Goal: Task Accomplishment & Management: Complete application form

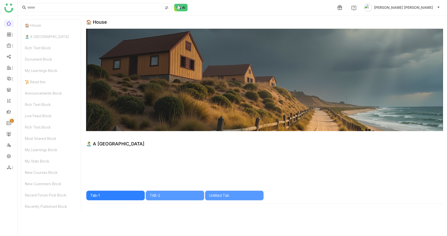
click at [11, 112] on link at bounding box center [9, 112] width 5 height 4
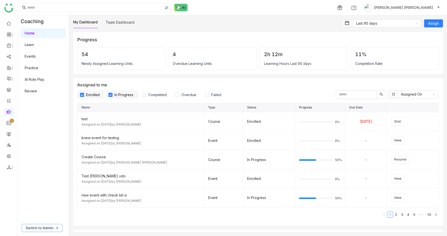
click at [41, 230] on span "Switch to Admin" at bounding box center [40, 228] width 28 height 6
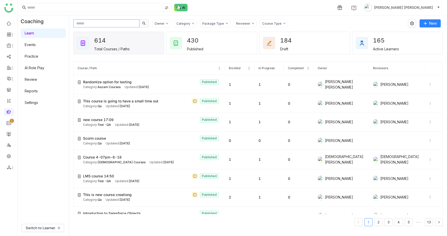
click at [96, 23] on input "text" at bounding box center [106, 23] width 66 height 8
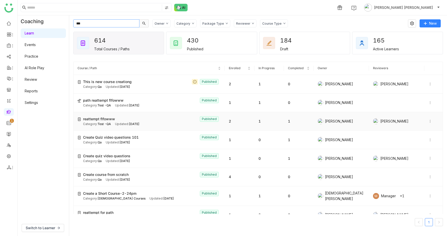
type input "***"
click at [112, 121] on span "reattempt flfowww" at bounding box center [99, 119] width 32 height 6
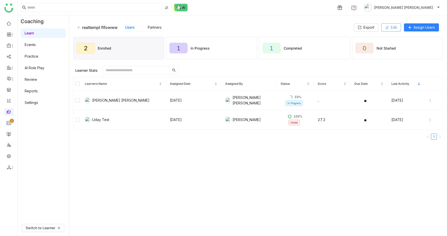
click at [388, 27] on icon at bounding box center [388, 28] width 4 height 4
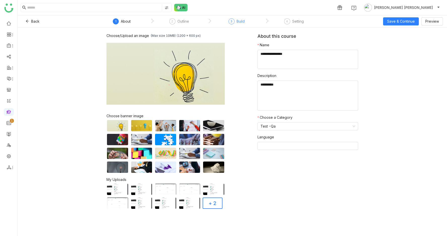
click at [237, 21] on div "Build" at bounding box center [241, 21] width 8 height 6
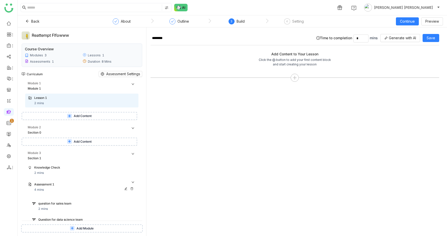
scroll to position [35, 0]
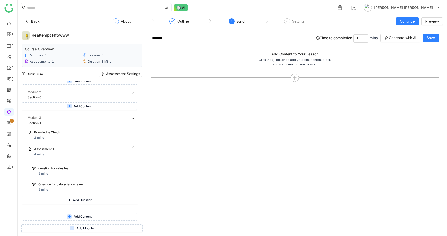
click at [76, 200] on span "Add Question" at bounding box center [82, 200] width 19 height 5
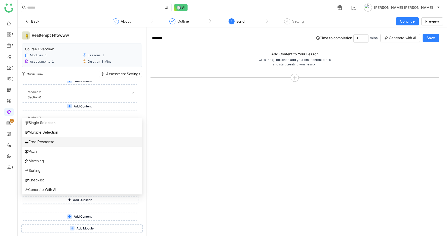
click at [76, 142] on li "Free Response" at bounding box center [82, 142] width 121 height 10
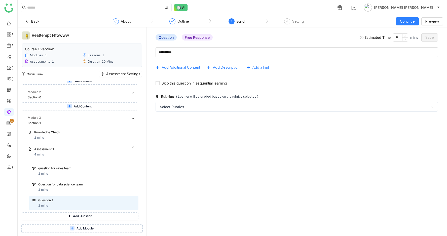
click at [86, 216] on span "Add Question" at bounding box center [82, 216] width 19 height 5
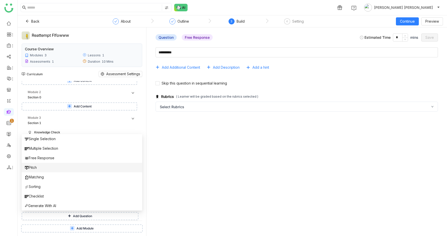
click at [44, 170] on li "Pitch" at bounding box center [82, 168] width 121 height 10
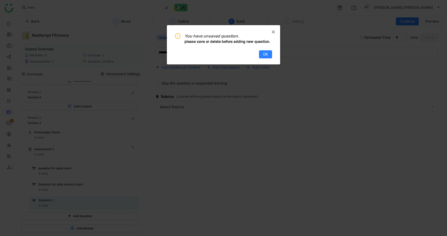
click at [274, 28] on span "Close" at bounding box center [274, 32] width 14 height 14
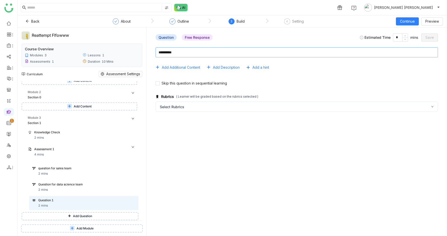
click at [244, 54] on textarea at bounding box center [297, 52] width 283 height 10
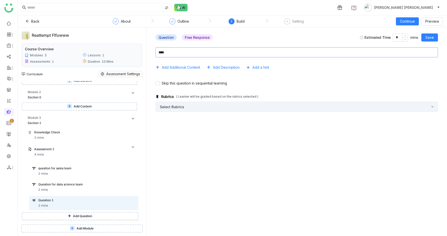
type textarea "****"
click at [199, 106] on div "Select Rubrics" at bounding box center [297, 107] width 283 height 10
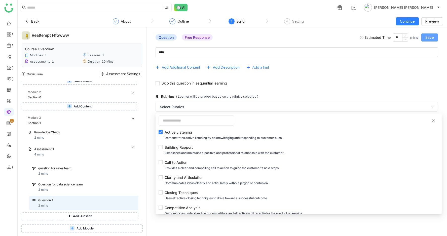
click at [431, 39] on span "Save" at bounding box center [430, 38] width 9 height 6
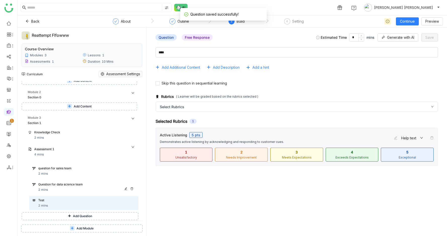
scroll to position [51, 0]
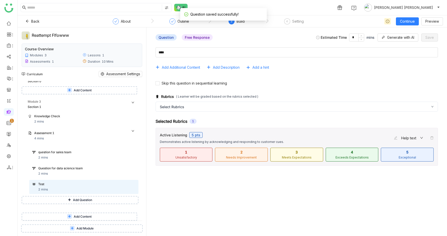
click at [75, 199] on span "Add Question" at bounding box center [82, 200] width 19 height 5
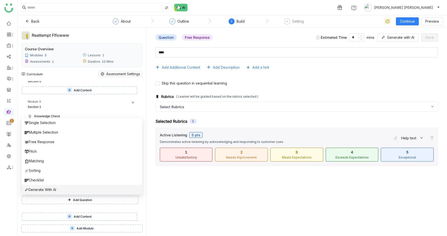
click at [44, 186] on li "Generate With AI" at bounding box center [82, 190] width 121 height 10
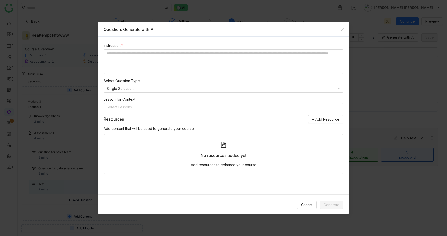
click at [305, 200] on div "Cancel Generate" at bounding box center [224, 205] width 252 height 20
click at [308, 205] on span "Cancel" at bounding box center [307, 205] width 12 height 6
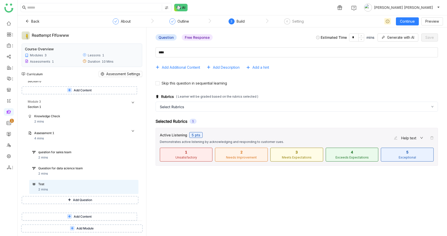
click at [100, 200] on button "Add Question" at bounding box center [80, 200] width 117 height 8
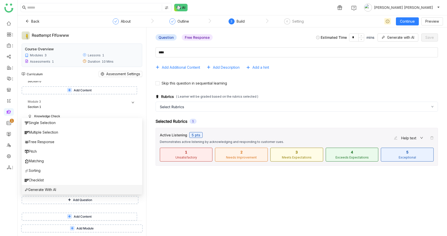
click at [93, 190] on li "Generate With AI" at bounding box center [82, 190] width 121 height 10
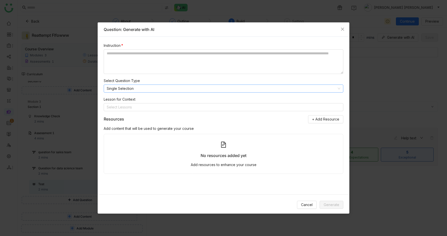
click at [311, 91] on nz-select-item "Single Selection" at bounding box center [224, 89] width 234 height 8
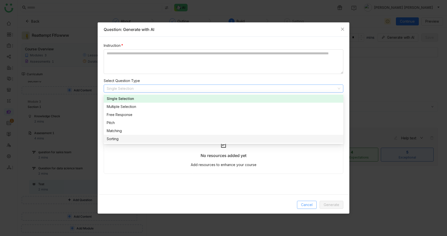
click at [304, 205] on span "Cancel" at bounding box center [307, 205] width 12 height 6
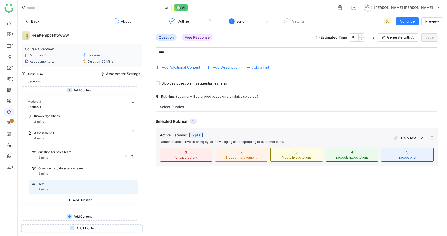
click at [52, 156] on div "question for sales team 2 mins" at bounding box center [86, 155] width 97 height 10
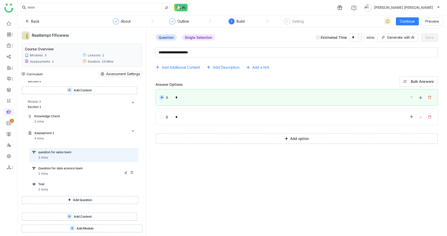
click at [53, 167] on div "Question for data science team" at bounding box center [81, 168] width 86 height 5
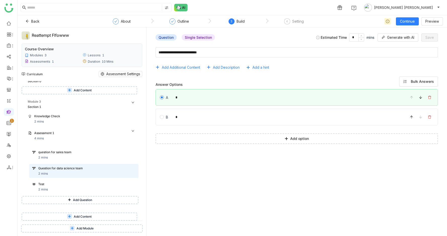
click at [88, 202] on span "Add Question" at bounding box center [82, 200] width 19 height 5
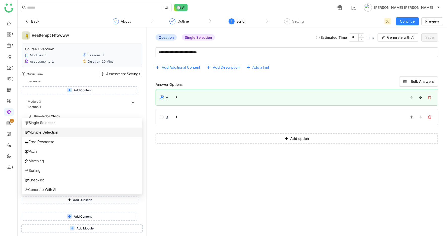
click at [70, 133] on li "Multiple Selection" at bounding box center [82, 133] width 121 height 10
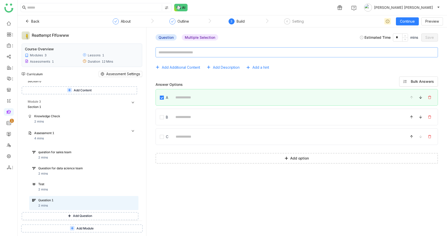
click at [181, 52] on textarea at bounding box center [297, 52] width 283 height 10
type textarea "*"
type textarea "*****"
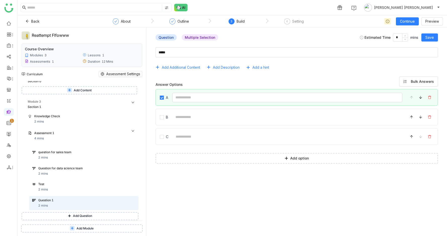
click at [189, 99] on input at bounding box center [287, 98] width 231 height 10
type input "**********"
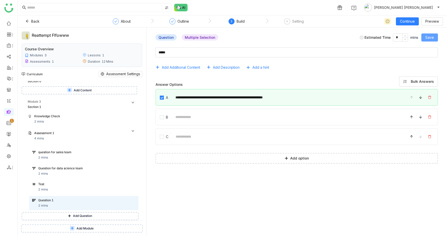
click at [430, 36] on span "Save" at bounding box center [430, 38] width 9 height 6
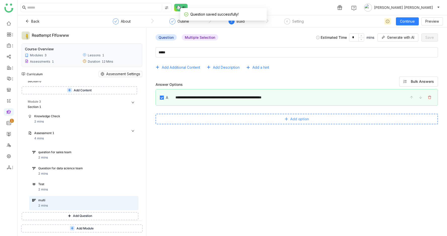
click at [286, 119] on icon at bounding box center [286, 119] width 3 height 0
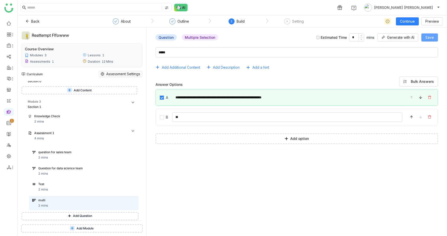
type input "**"
click at [427, 35] on span "Save" at bounding box center [430, 38] width 9 height 6
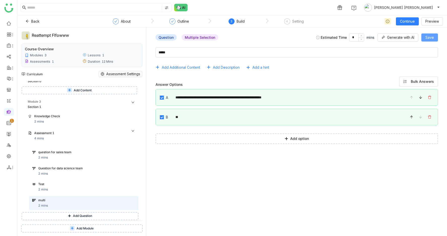
click at [431, 35] on span "Save" at bounding box center [430, 38] width 9 height 6
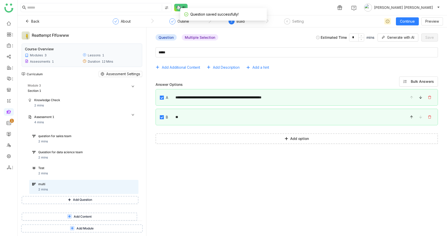
click at [79, 201] on span "Add Question" at bounding box center [82, 200] width 19 height 5
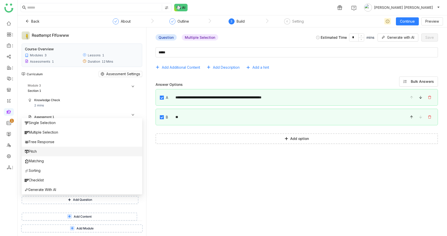
click at [27, 153] on img at bounding box center [27, 152] width 4 height 4
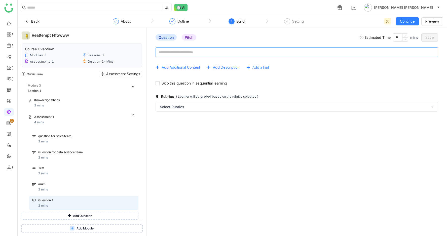
click at [197, 52] on textarea at bounding box center [297, 52] width 283 height 10
type textarea "*"
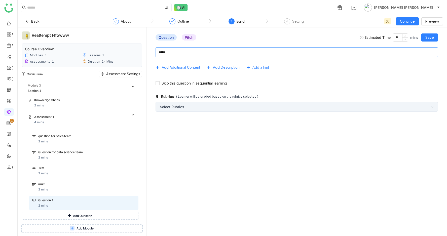
type textarea "*****"
click at [191, 107] on div "Select Rubrics" at bounding box center [297, 107] width 283 height 10
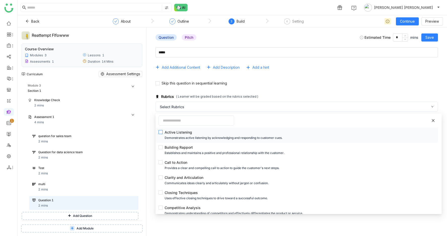
click at [166, 131] on div "Active Listening" at bounding box center [299, 133] width 268 height 6
click at [432, 40] on span "Save" at bounding box center [430, 38] width 9 height 6
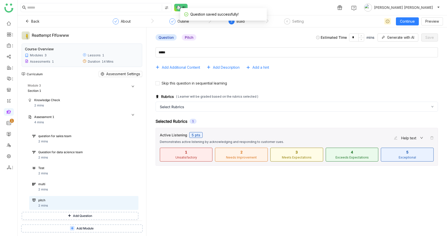
click at [68, 216] on button "Add Question" at bounding box center [80, 216] width 117 height 8
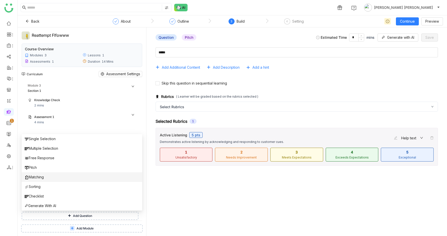
click at [53, 176] on li "Matching" at bounding box center [82, 178] width 121 height 10
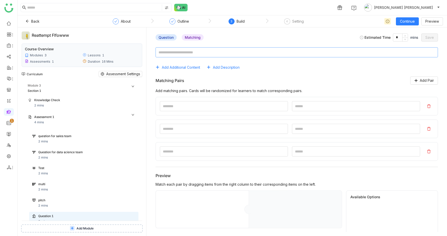
click at [205, 51] on textarea at bounding box center [297, 52] width 283 height 10
type textarea "*****"
click at [231, 105] on input at bounding box center [224, 106] width 128 height 10
type input "*"
click at [223, 128] on input at bounding box center [224, 129] width 128 height 10
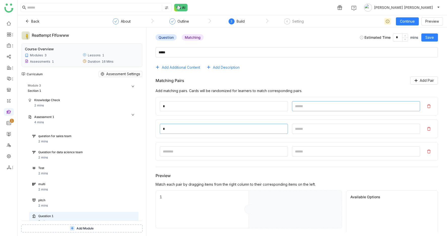
type input "*"
click at [323, 107] on input "*" at bounding box center [356, 106] width 128 height 10
type input "***"
click at [304, 133] on input at bounding box center [356, 129] width 128 height 10
type input "***"
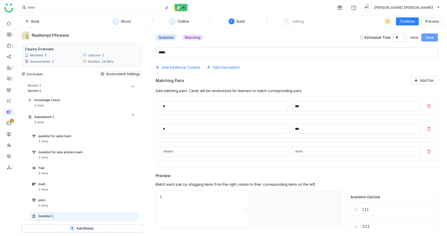
click at [434, 35] on span "Save" at bounding box center [430, 38] width 9 height 6
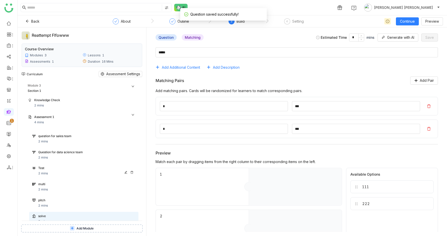
scroll to position [100, 0]
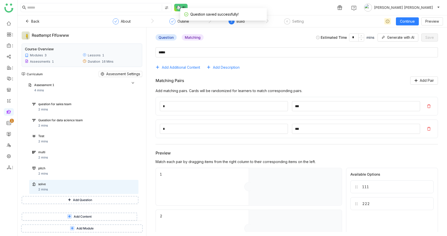
click at [72, 198] on button "Add Question" at bounding box center [80, 200] width 117 height 8
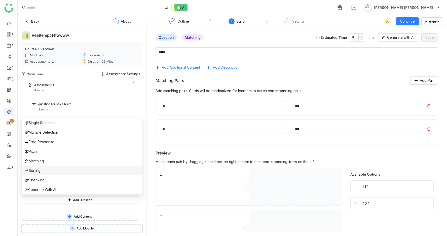
click at [46, 171] on li "Sorting" at bounding box center [82, 171] width 121 height 10
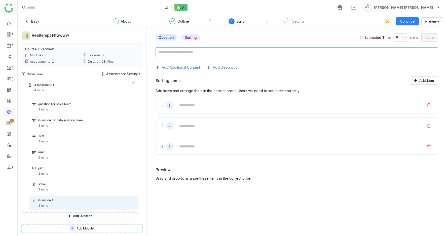
click at [190, 54] on textarea at bounding box center [297, 52] width 283 height 10
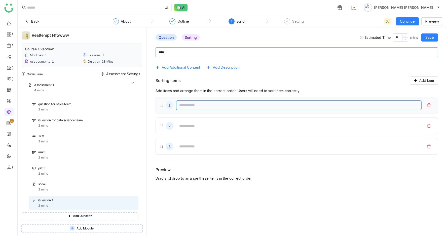
type textarea "****"
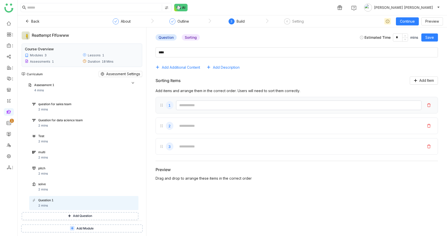
click at [198, 107] on input "text" at bounding box center [299, 106] width 246 height 10
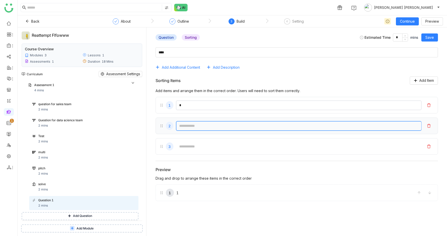
type input "*"
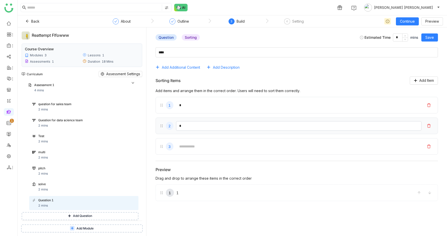
click at [196, 126] on input "*" at bounding box center [299, 126] width 246 height 10
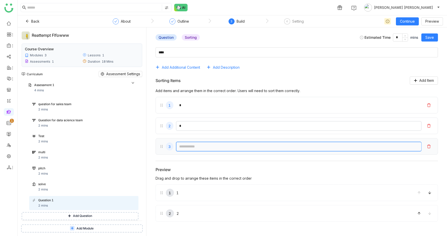
type input "*"
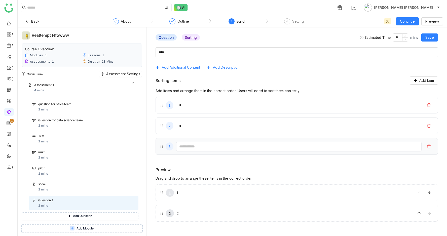
click at [190, 151] on input "text" at bounding box center [299, 147] width 246 height 10
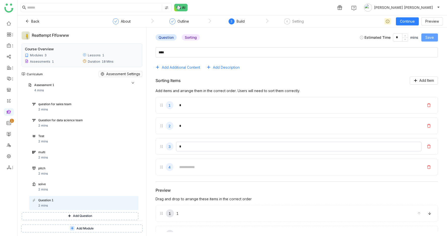
type input "*"
click at [435, 35] on button "Save" at bounding box center [430, 38] width 17 height 8
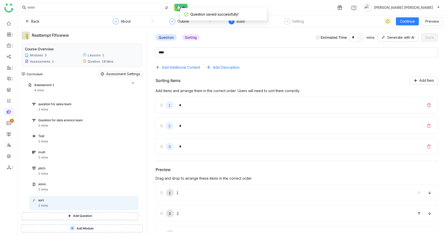
scroll to position [116, 0]
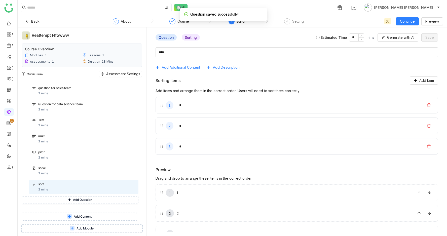
click at [74, 200] on button "Add Question" at bounding box center [80, 200] width 117 height 8
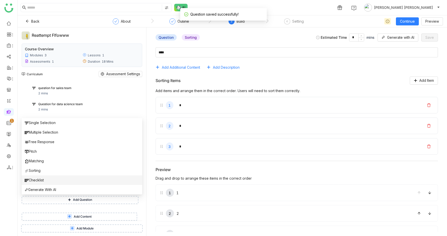
click at [53, 178] on li "Checklist" at bounding box center [82, 181] width 121 height 10
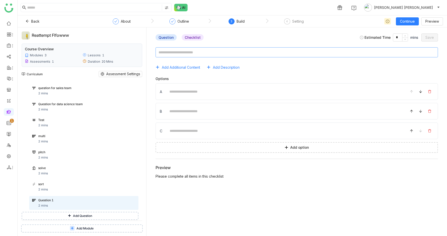
click at [195, 52] on textarea at bounding box center [297, 52] width 283 height 10
type textarea "*****"
click at [213, 89] on input at bounding box center [284, 92] width 237 height 10
type input "*"
click at [176, 109] on input at bounding box center [284, 112] width 237 height 10
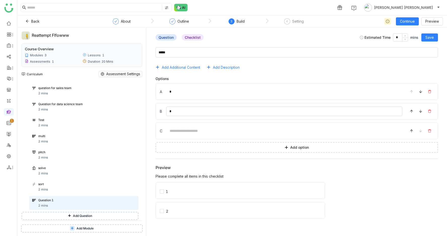
type input "*"
drag, startPoint x: 176, startPoint y: 109, endPoint x: 292, endPoint y: 115, distance: 115.8
click at [435, 37] on button "Save" at bounding box center [430, 38] width 17 height 8
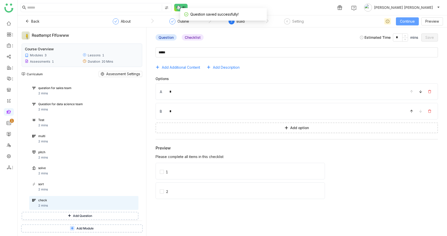
click at [406, 21] on span "Continue" at bounding box center [407, 22] width 15 height 6
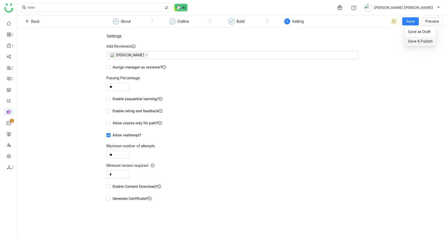
click at [420, 42] on span "Save & Publish" at bounding box center [420, 42] width 25 height 6
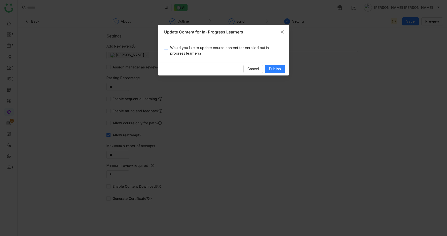
click at [233, 50] on span "Would you like to update course content for enrolled but in-progress learners?" at bounding box center [225, 50] width 115 height 11
click at [277, 70] on span "Publish" at bounding box center [275, 69] width 12 height 6
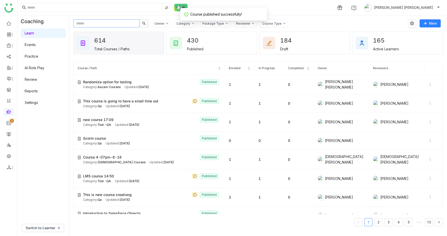
click at [119, 23] on input "text" at bounding box center [106, 23] width 66 height 8
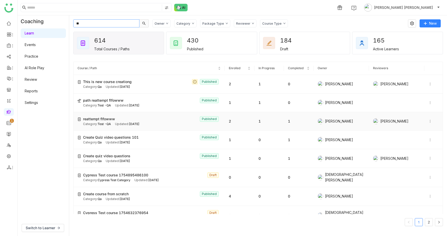
type input "**"
click at [114, 119] on span "reattempt flfowww" at bounding box center [99, 119] width 32 height 6
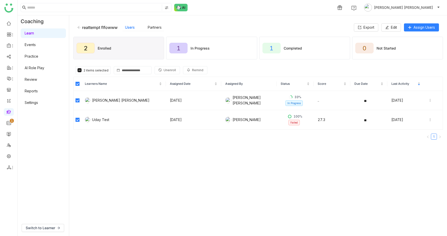
click at [174, 71] on span "Unenroll" at bounding box center [170, 70] width 12 height 5
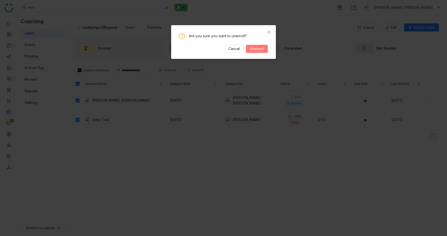
click at [264, 49] on button "Unenroll" at bounding box center [257, 49] width 22 height 8
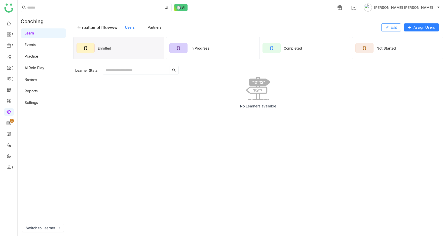
click at [392, 28] on span "Edit" at bounding box center [394, 28] width 6 height 6
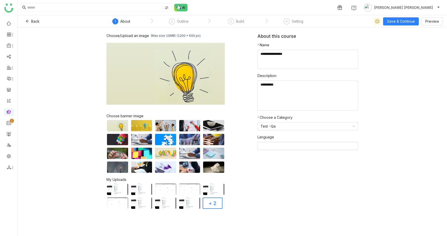
click at [229, 18] on nz-steps "1 About 2 Outline 3 Build 4 Setting" at bounding box center [209, 21] width 227 height 12
click at [237, 22] on div "Build" at bounding box center [240, 21] width 8 height 6
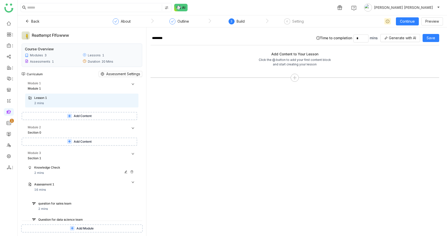
click at [43, 169] on div "Knowledge Check" at bounding box center [78, 168] width 89 height 5
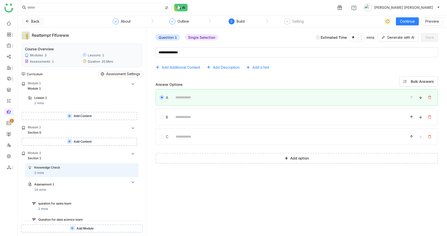
click at [28, 20] on icon at bounding box center [27, 21] width 3 height 3
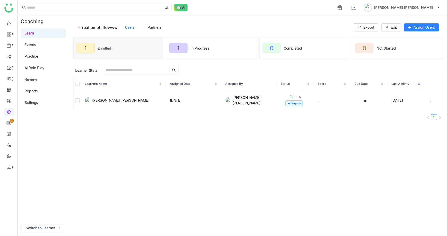
click at [79, 27] on icon at bounding box center [79, 28] width 4 height 4
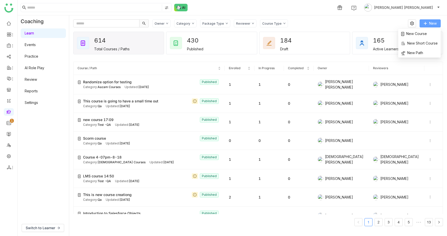
click at [430, 20] on button "New" at bounding box center [430, 23] width 21 height 8
click at [422, 36] on span "New Course" at bounding box center [415, 34] width 26 height 6
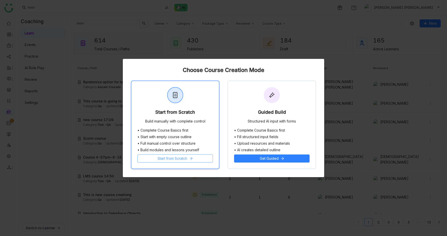
click at [176, 161] on span "Start from Scratch" at bounding box center [173, 159] width 30 height 6
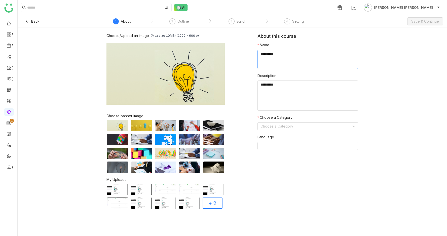
click at [276, 62] on textarea at bounding box center [308, 59] width 101 height 19
type textarea "**********"
click at [273, 125] on input at bounding box center [306, 127] width 91 height 8
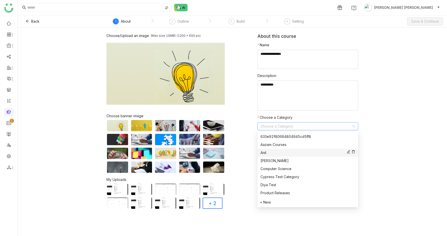
click at [268, 151] on div "Anil" at bounding box center [308, 153] width 95 height 6
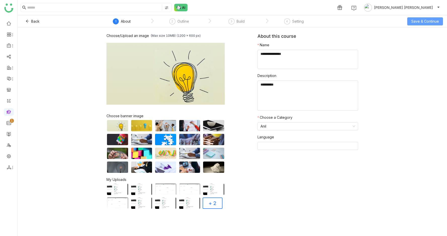
click at [418, 21] on span "Save & Continue" at bounding box center [426, 22] width 28 height 6
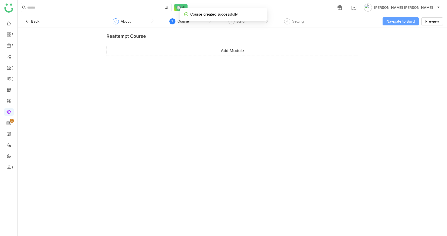
click at [405, 21] on span "Navigate to Build" at bounding box center [401, 22] width 28 height 6
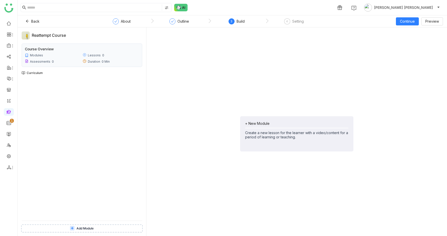
click at [262, 121] on div "+ New Module Create a new lesson for the learner with a video/content for a per…" at bounding box center [296, 133] width 113 height 35
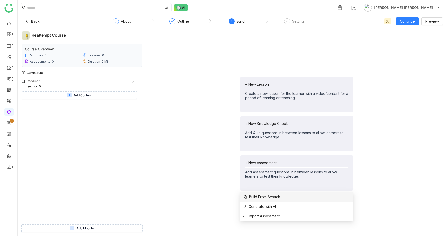
click at [256, 197] on span "Build From Scratch" at bounding box center [261, 198] width 37 height 6
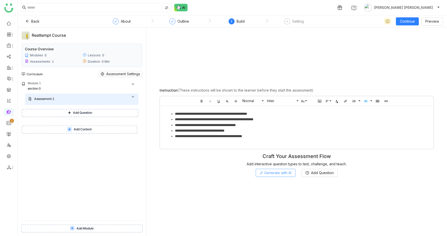
click at [283, 171] on span "Generate with AI" at bounding box center [278, 173] width 27 height 6
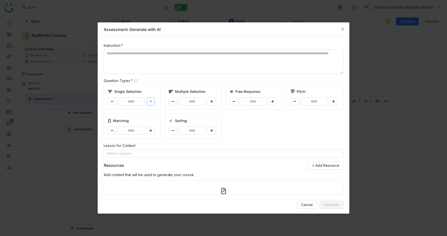
click at [151, 101] on icon at bounding box center [150, 101] width 3 height 3
type input "*"
click at [209, 101] on button at bounding box center [212, 102] width 8 height 8
type input "*"
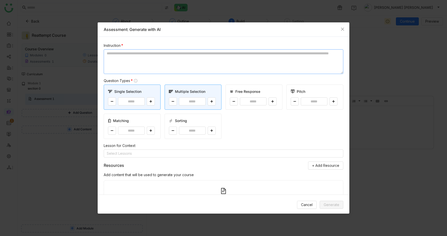
click at [159, 54] on textarea at bounding box center [224, 61] width 240 height 25
type textarea "******"
click at [332, 202] on button "Generate" at bounding box center [332, 205] width 24 height 8
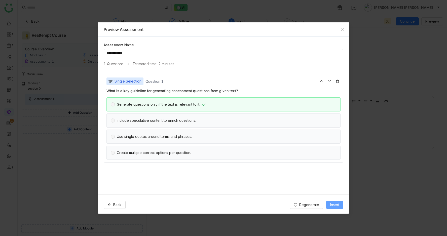
click at [334, 206] on span "Insert" at bounding box center [335, 205] width 9 height 6
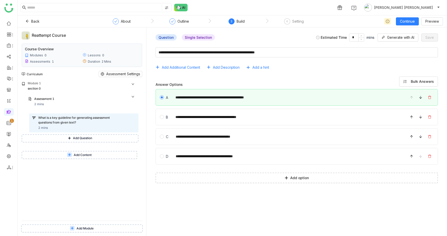
click at [102, 140] on button "Add Question" at bounding box center [80, 139] width 117 height 8
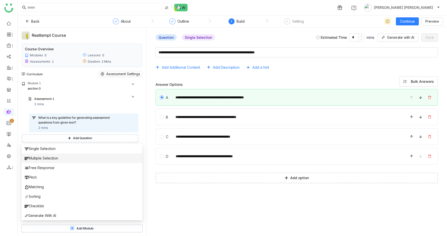
click at [96, 158] on li "Multiple Selection" at bounding box center [82, 159] width 121 height 10
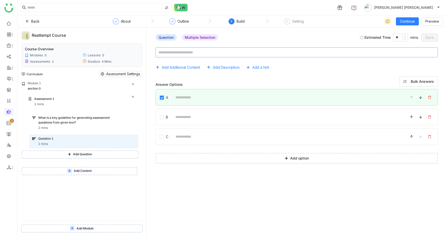
click at [200, 54] on textarea at bounding box center [297, 52] width 283 height 10
type textarea "*****"
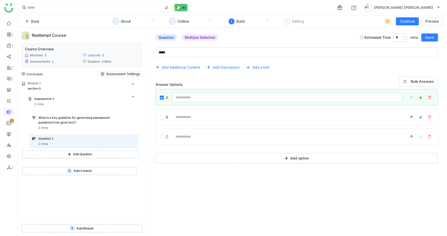
click at [191, 97] on input at bounding box center [287, 98] width 231 height 10
type input "**********"
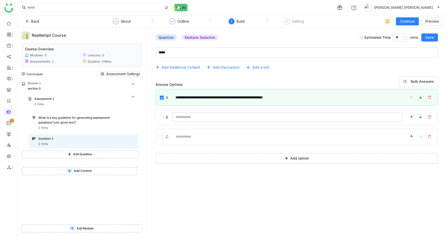
click at [211, 113] on input at bounding box center [287, 117] width 231 height 10
type input "**********"
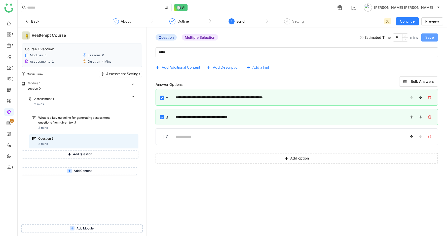
click at [431, 38] on span "Save" at bounding box center [430, 38] width 9 height 6
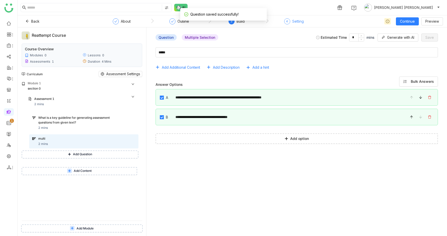
click at [297, 24] on div "Setting" at bounding box center [299, 21] width 12 height 6
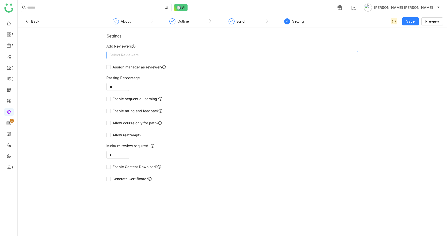
click at [246, 56] on nz-select-top-control "Select Reviewers" at bounding box center [233, 55] width 252 height 8
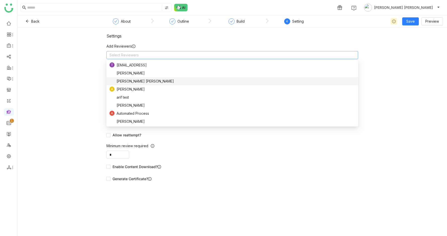
click at [187, 80] on div "[PERSON_NAME] [PERSON_NAME]" at bounding box center [233, 82] width 246 height 6
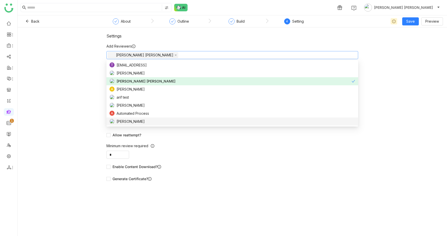
click at [134, 153] on nz-form-item "Minimum review required *" at bounding box center [233, 151] width 252 height 16
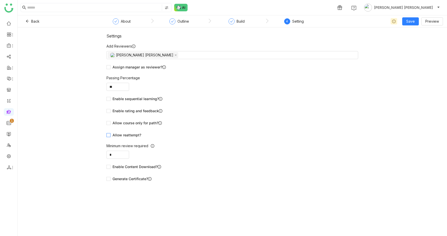
click at [119, 134] on span "Allow reattempt?" at bounding box center [127, 136] width 33 height 6
click at [412, 21] on span "Save" at bounding box center [411, 22] width 9 height 6
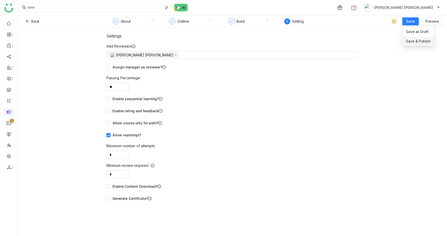
click at [412, 45] on li "Save & Publish" at bounding box center [418, 42] width 31 height 10
click at [238, 25] on div "Build" at bounding box center [237, 22] width 16 height 9
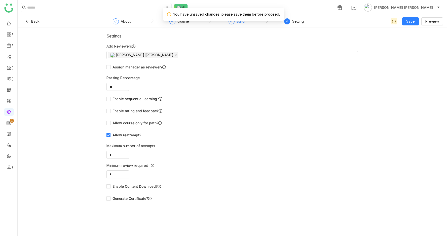
click at [239, 21] on div "Build" at bounding box center [241, 21] width 8 height 6
click at [408, 18] on button "Save" at bounding box center [411, 21] width 17 height 8
click at [410, 35] on li "Save as Draft" at bounding box center [418, 32] width 31 height 10
click at [240, 24] on div "Build" at bounding box center [241, 21] width 8 height 6
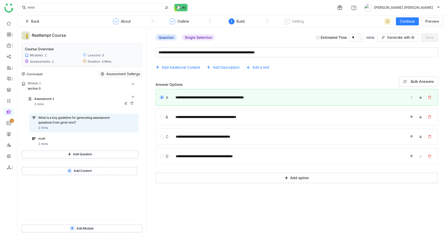
click at [77, 99] on div "Assessment 1" at bounding box center [78, 99] width 89 height 5
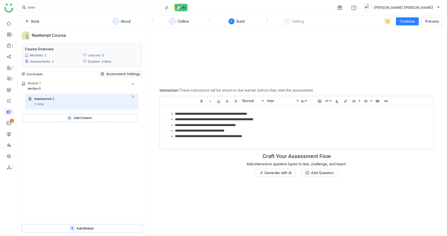
click at [72, 118] on icon at bounding box center [69, 118] width 5 height 5
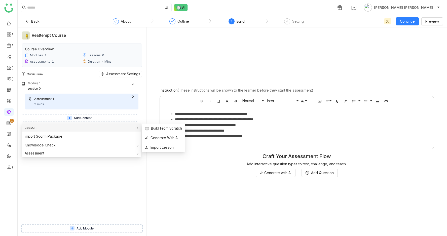
click at [63, 130] on div "Lesson" at bounding box center [81, 128] width 119 height 8
click at [175, 127] on span "Build From Scratch" at bounding box center [163, 129] width 37 height 6
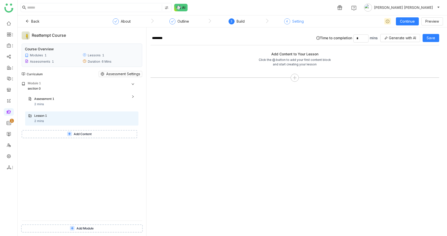
click at [300, 21] on div "Setting" at bounding box center [299, 21] width 12 height 6
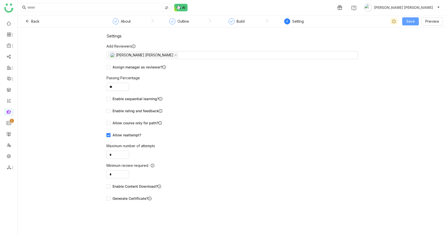
click at [409, 21] on span "Save" at bounding box center [411, 22] width 9 height 6
click at [412, 40] on span "Save & Publish" at bounding box center [418, 42] width 25 height 6
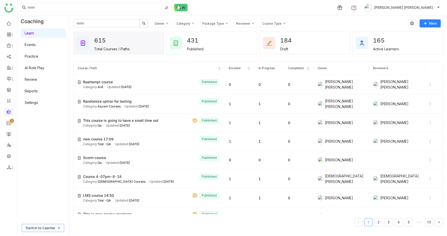
click at [43, 225] on button "Switch to Learner" at bounding box center [43, 228] width 43 height 8
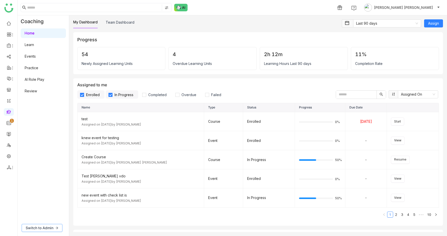
click at [30, 227] on span "Switch to Admin" at bounding box center [40, 228] width 28 height 6
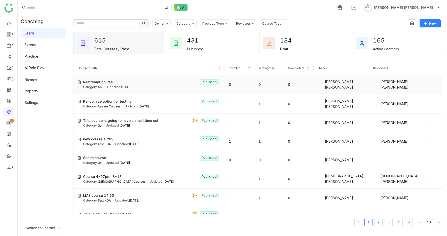
click at [106, 85] on div "Category: Anil Updated: [DATE]" at bounding box center [152, 87] width 138 height 5
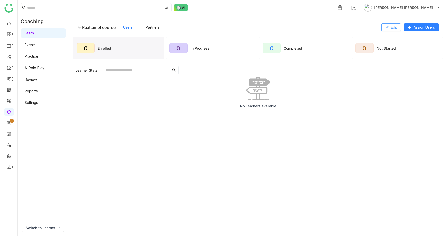
click at [391, 25] on span "Edit" at bounding box center [394, 28] width 6 height 6
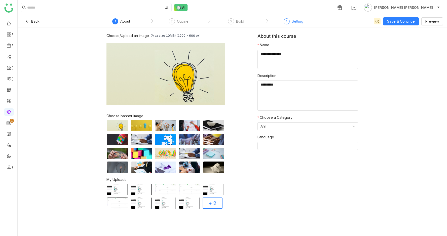
click at [297, 20] on div "Setting" at bounding box center [298, 21] width 12 height 6
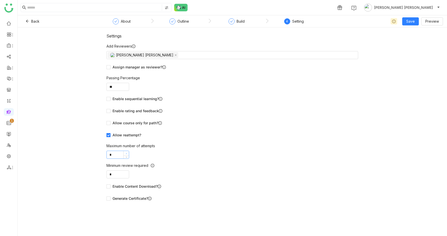
click at [126, 153] on icon at bounding box center [127, 154] width 2 height 2
type input "**"
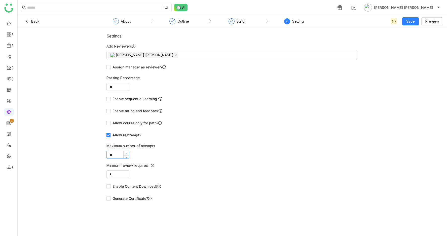
click at [126, 153] on icon at bounding box center [127, 154] width 2 height 2
click at [412, 40] on span "Save & Publish" at bounding box center [418, 42] width 25 height 6
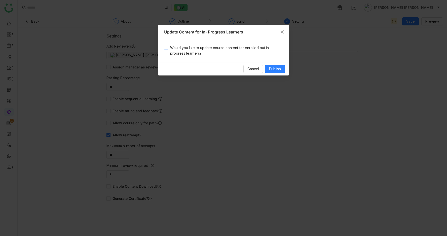
click at [243, 52] on span "Would you like to update course content for enrolled but in-progress learners?" at bounding box center [225, 50] width 115 height 11
click at [279, 68] on span "Publish" at bounding box center [275, 69] width 12 height 6
